Goal: Task Accomplishment & Management: Manage account settings

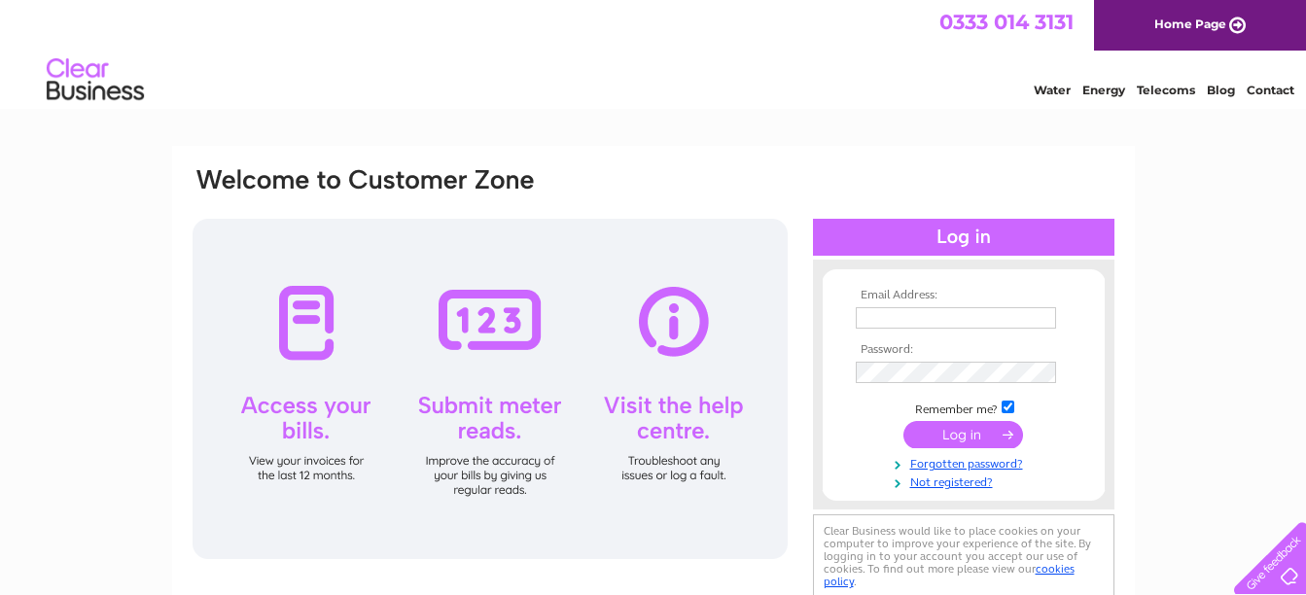
type input "wross@sunninghillhotel.com"
click at [953, 429] on input "submit" at bounding box center [963, 434] width 120 height 27
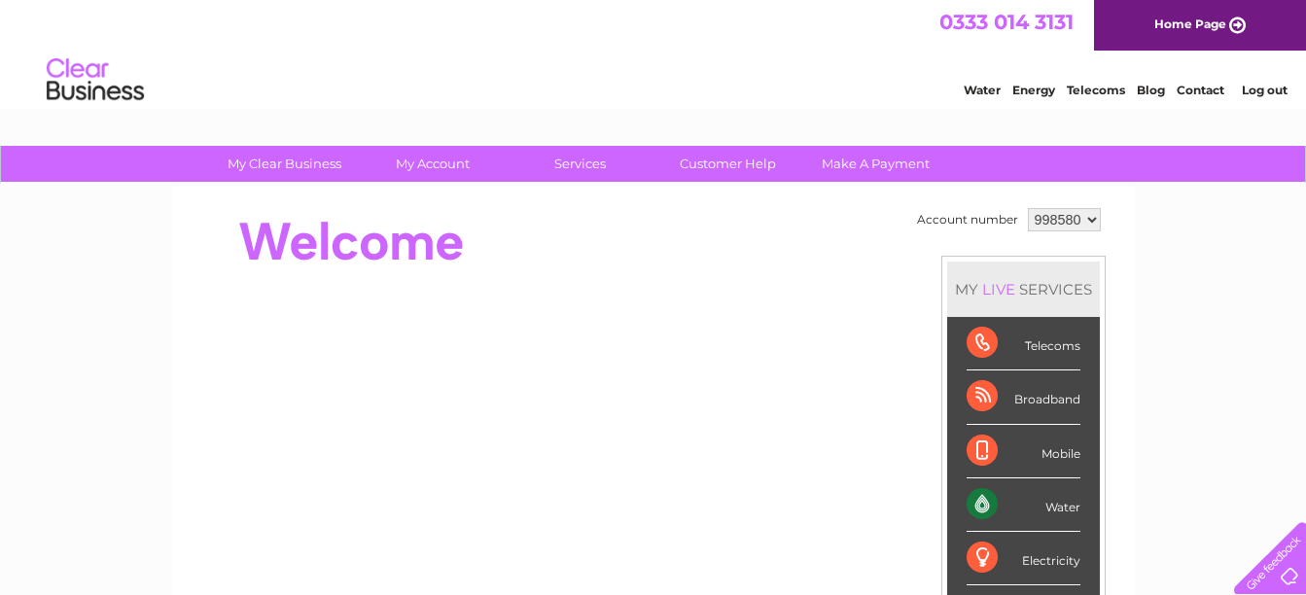
click at [1022, 507] on div "Water" at bounding box center [1023, 504] width 114 height 53
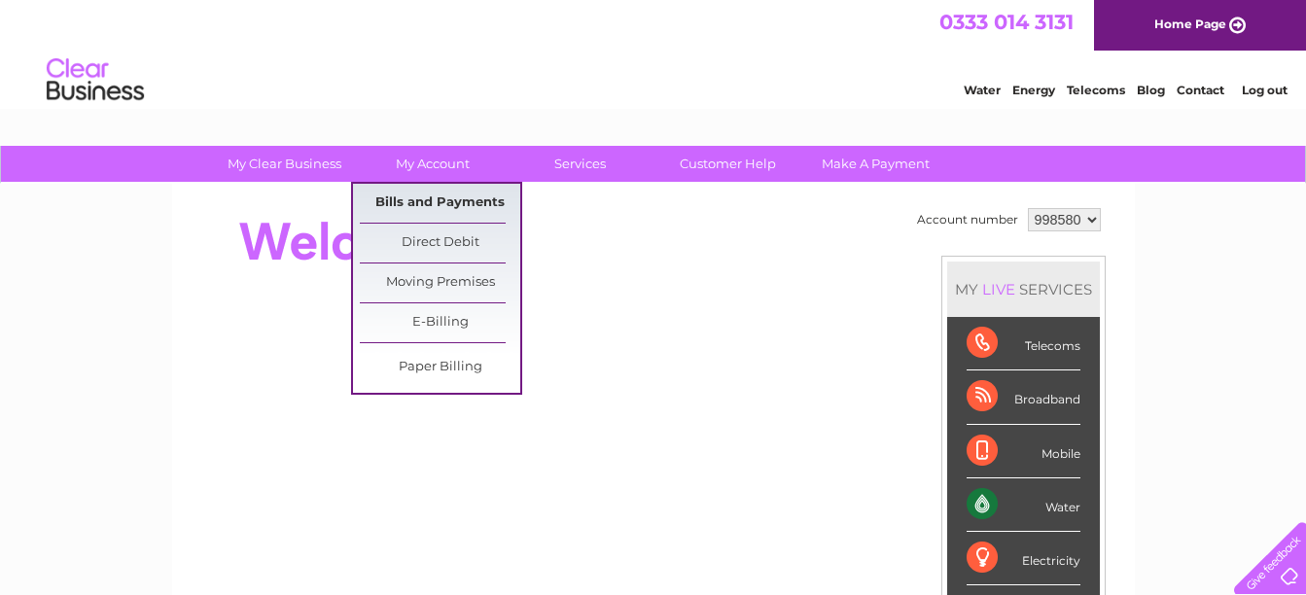
click at [426, 198] on link "Bills and Payments" at bounding box center [440, 203] width 160 height 39
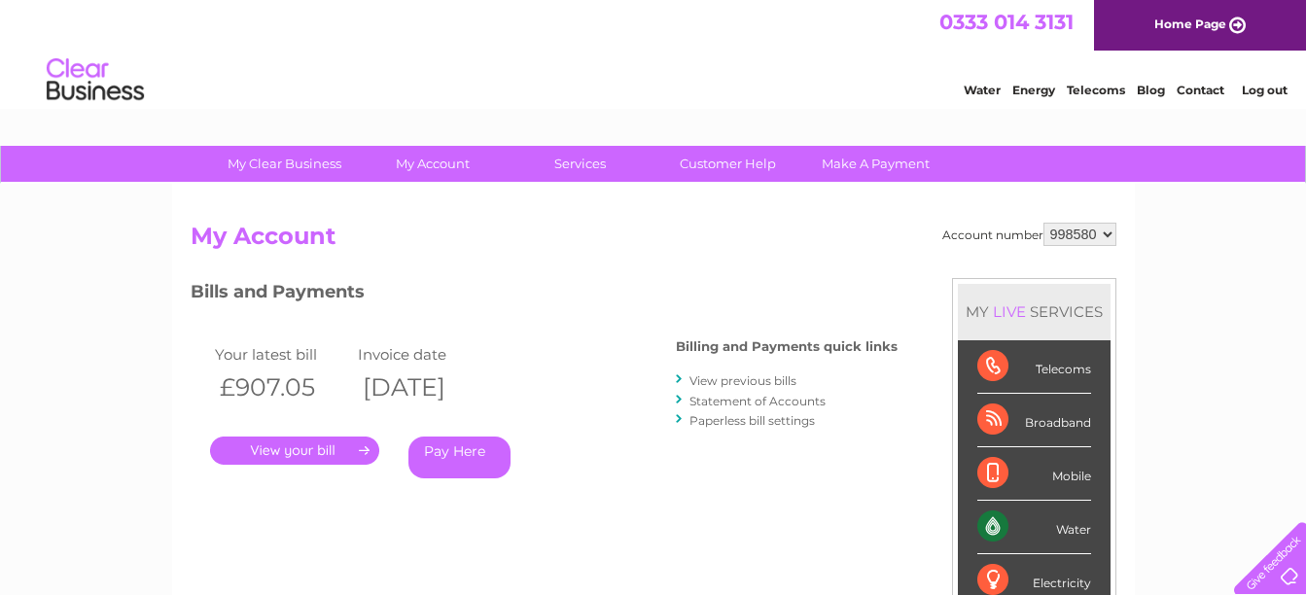
click at [272, 454] on link "." at bounding box center [294, 451] width 169 height 28
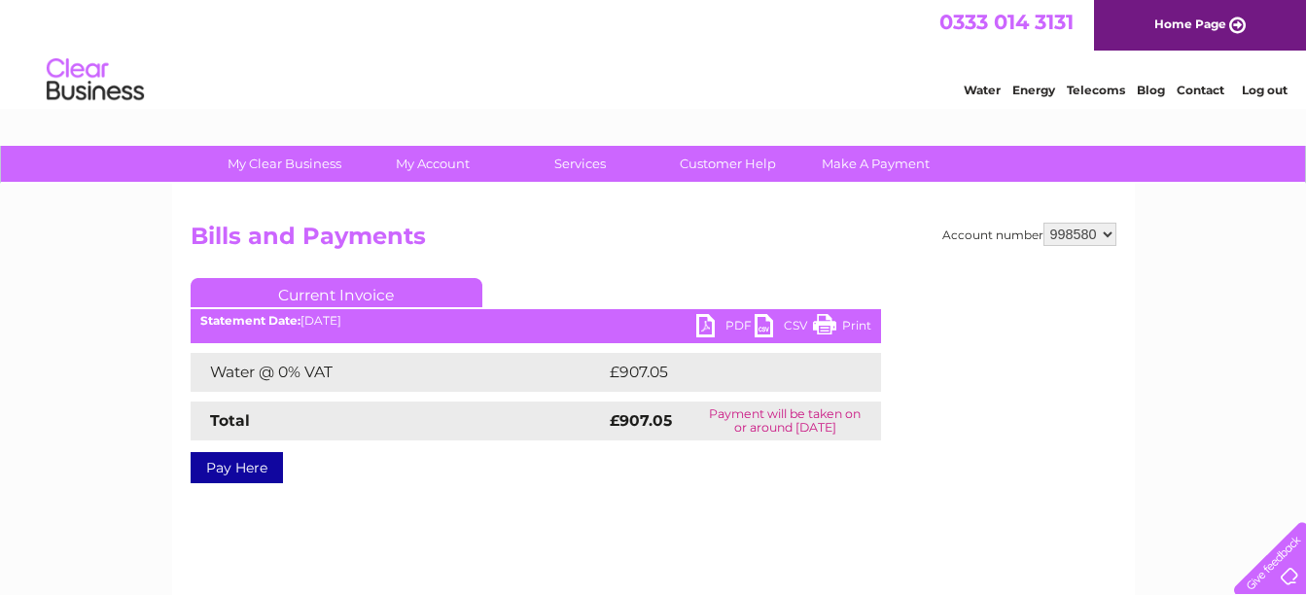
click at [713, 325] on link "PDF" at bounding box center [725, 328] width 58 height 28
